Goal: Information Seeking & Learning: Learn about a topic

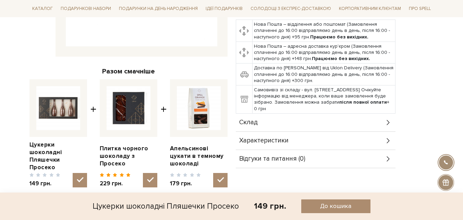
click at [284, 121] on div "Склад" at bounding box center [316, 122] width 160 height 18
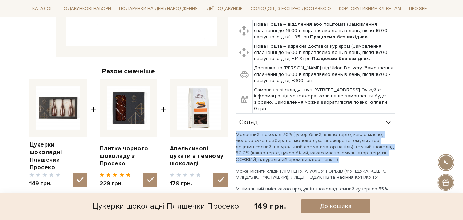
drag, startPoint x: 286, startPoint y: 160, endPoint x: 237, endPoint y: 135, distance: 55.6
click at [237, 135] on p "Молочний шоколад 70% (цукор білий, какао терте, какао масло, молоко сухе незбир…" at bounding box center [316, 146] width 160 height 31
copy p "Молочний шоколад 70% (цукор білий, какао терте, какао масло, молоко сухе незбир…"
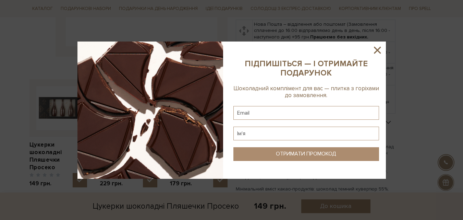
click at [380, 49] on icon at bounding box center [377, 50] width 12 height 12
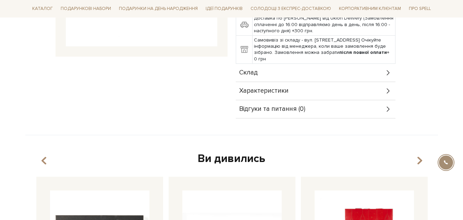
click at [260, 70] on div "Склад" at bounding box center [316, 73] width 160 height 18
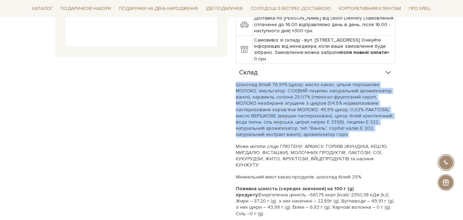
drag, startPoint x: 298, startPoint y: 134, endPoint x: 235, endPoint y: 85, distance: 79.5
click at [235, 85] on div "Цукерки шоколадні [GEOGRAPHIC_DATA] 0/5 149 грн. Оплата частинами: Немає в наяв…" at bounding box center [335, 83] width 206 height 396
copy p "Шоколад білий 76,91% (цукор; масло какао; цільне порошкове МОЛОКО; емульгатор: …"
click at [275, 124] on p "Шоколад білий 76,91% (цукор; масло какао; цільне порошкове МОЛОКО; емульгатор: …" at bounding box center [316, 110] width 160 height 56
